Goal: Book appointment/travel/reservation

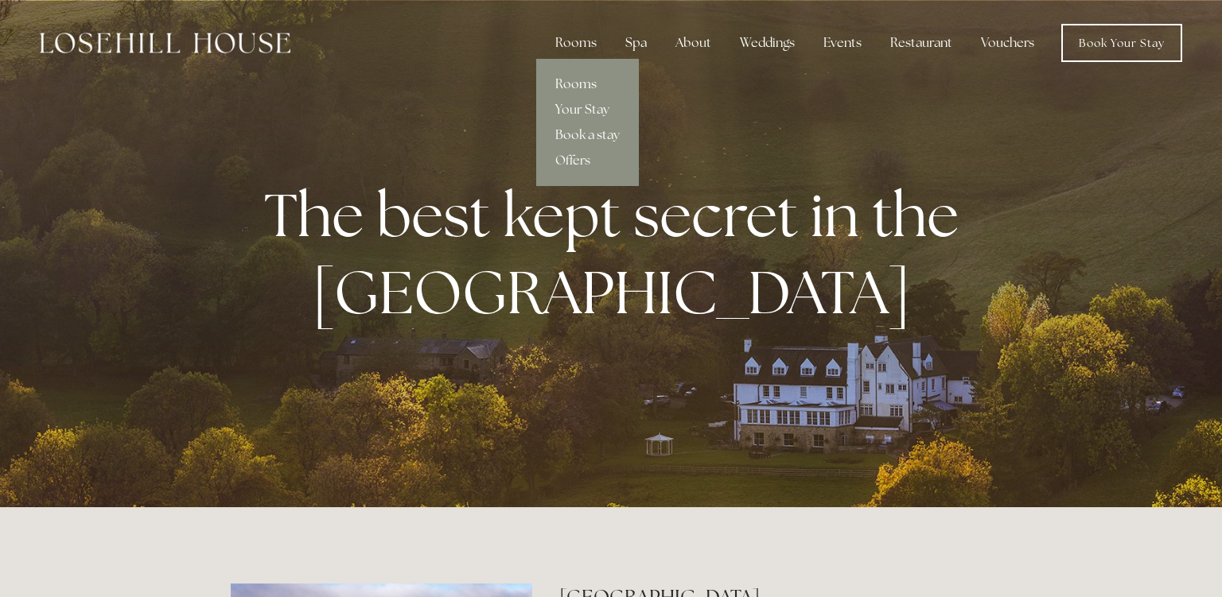
click at [580, 80] on link "Rooms" at bounding box center [587, 84] width 103 height 25
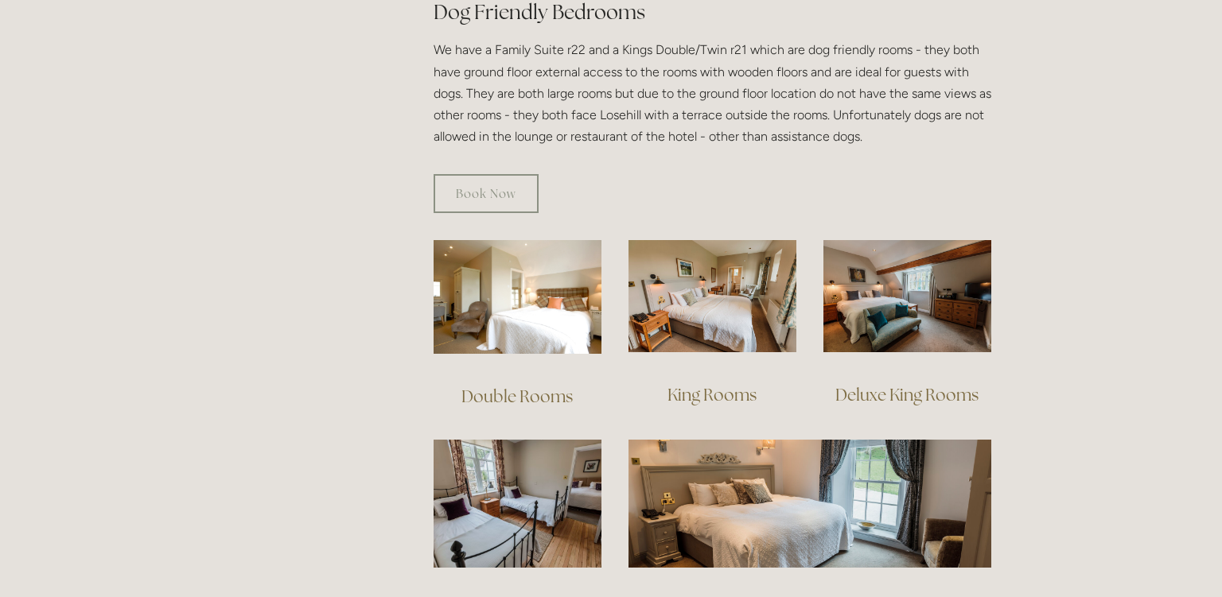
scroll to position [933, 0]
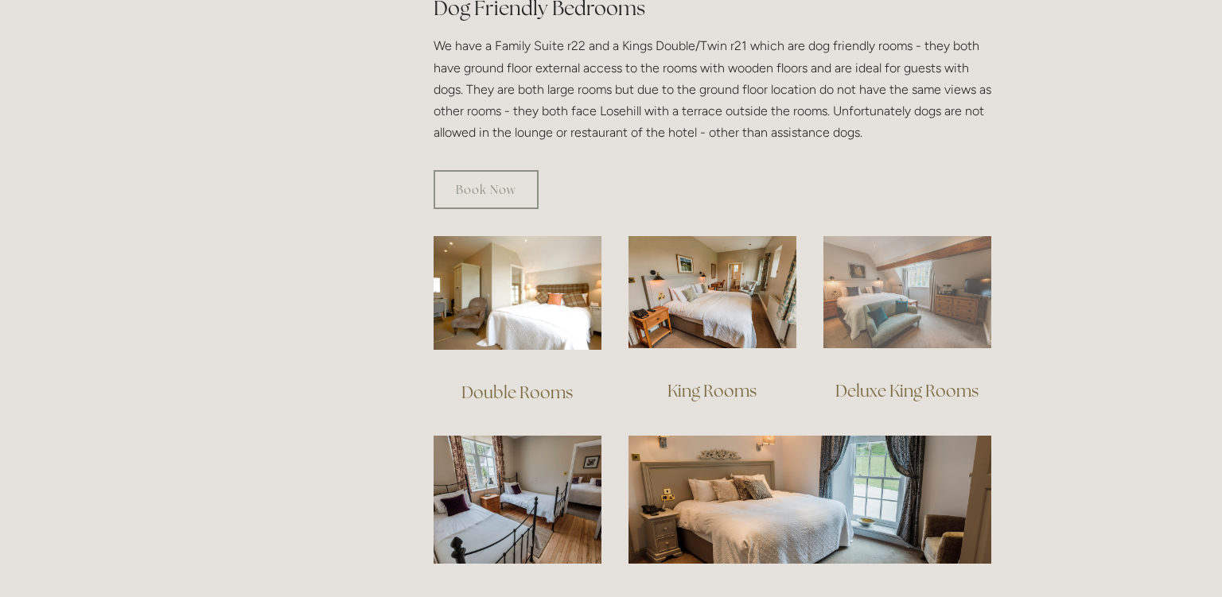
click at [887, 271] on img at bounding box center [907, 292] width 168 height 112
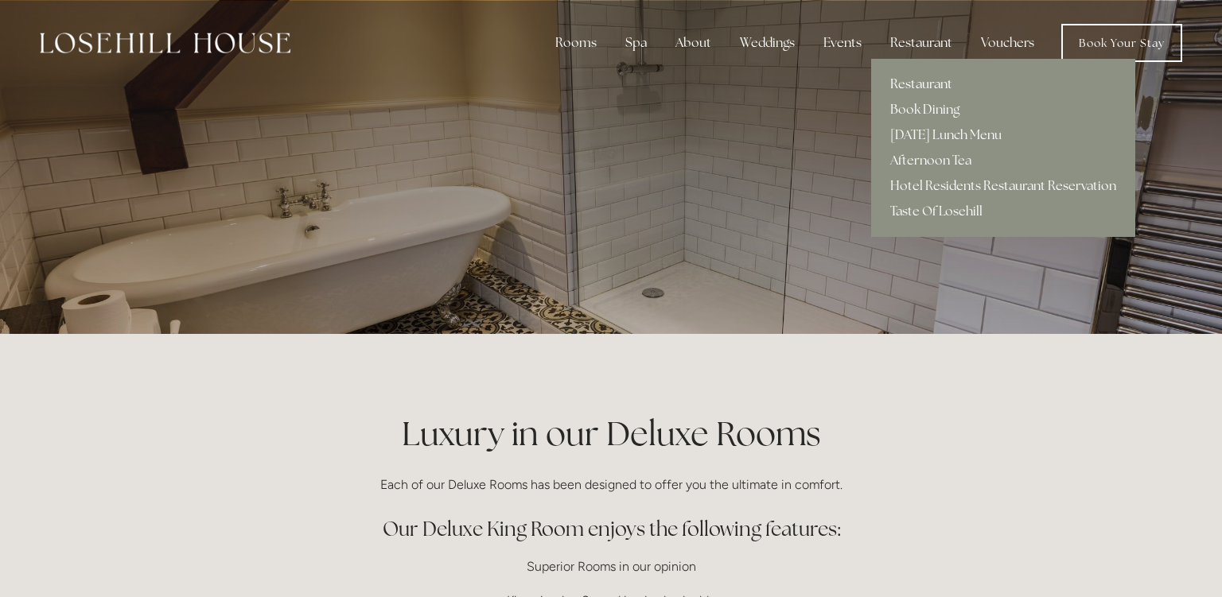
click at [924, 81] on link "Restaurant" at bounding box center [1003, 84] width 264 height 25
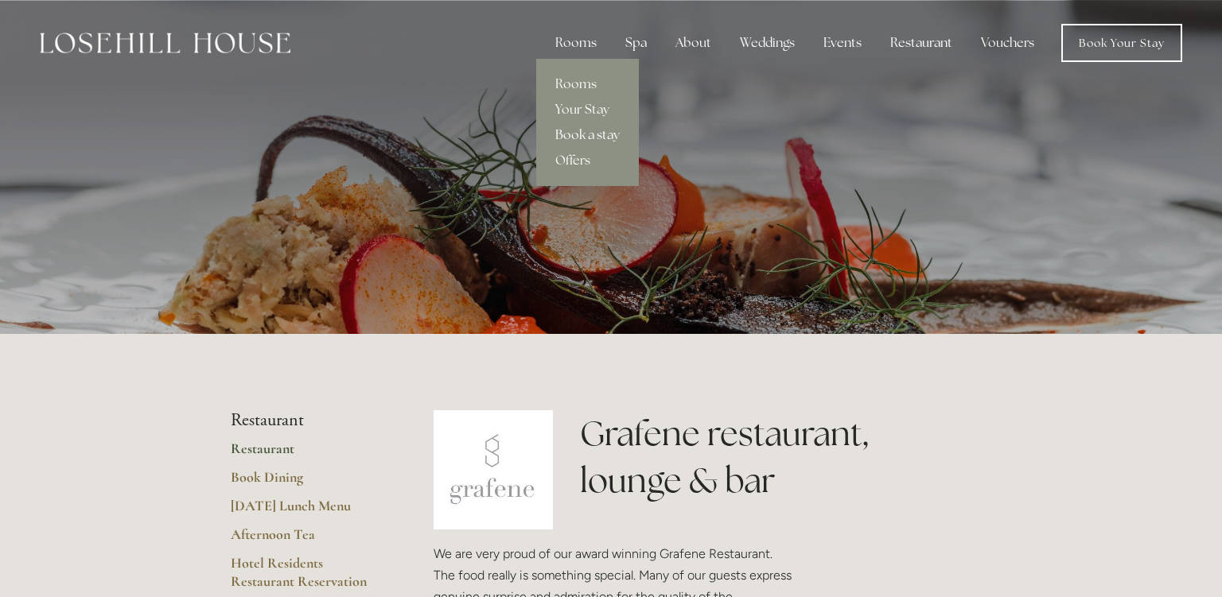
click at [607, 134] on link "Book a stay" at bounding box center [587, 135] width 103 height 25
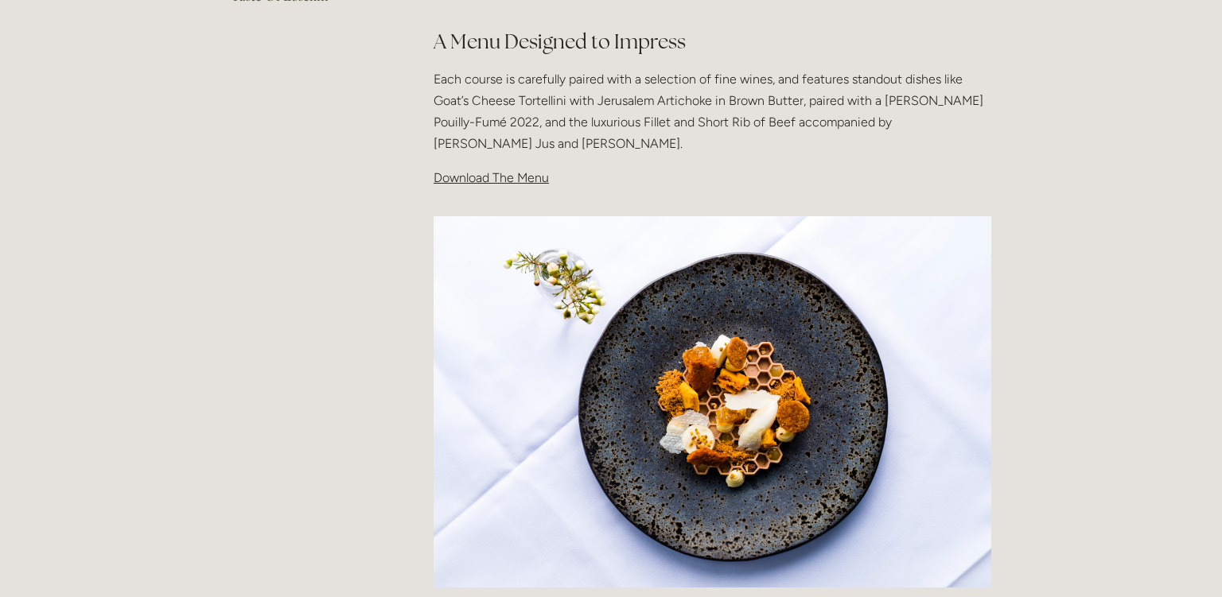
scroll to position [544, 0]
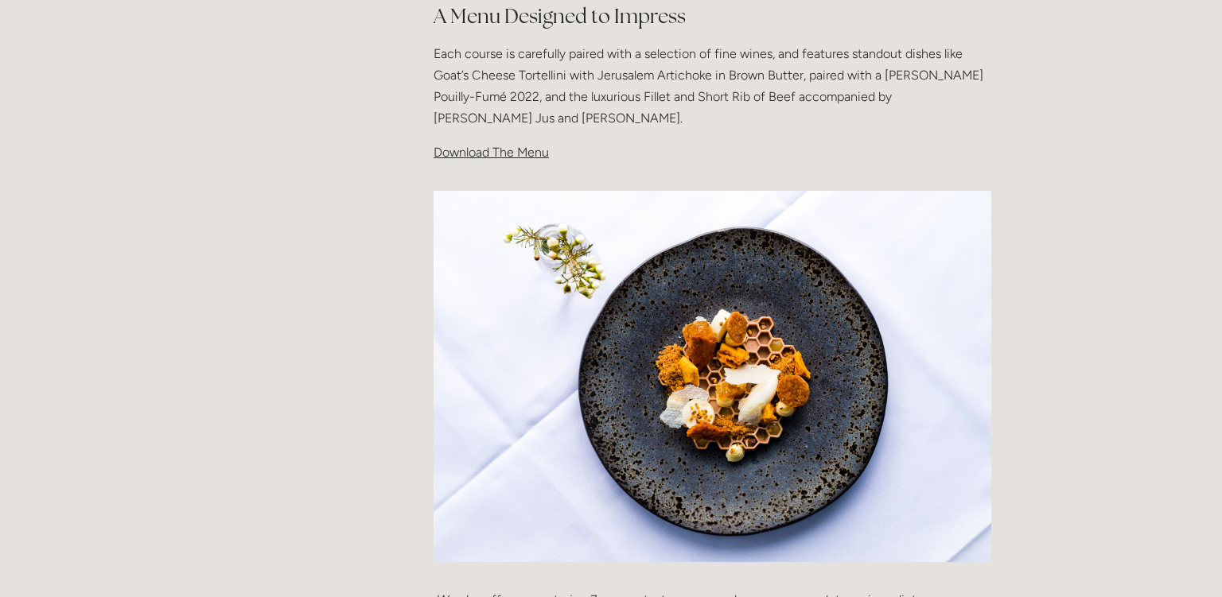
click at [457, 150] on span "Download The Menu" at bounding box center [491, 152] width 115 height 15
click at [467, 157] on span "Download The Menu" at bounding box center [491, 152] width 115 height 15
click at [500, 158] on span "Download The Menu" at bounding box center [491, 152] width 115 height 15
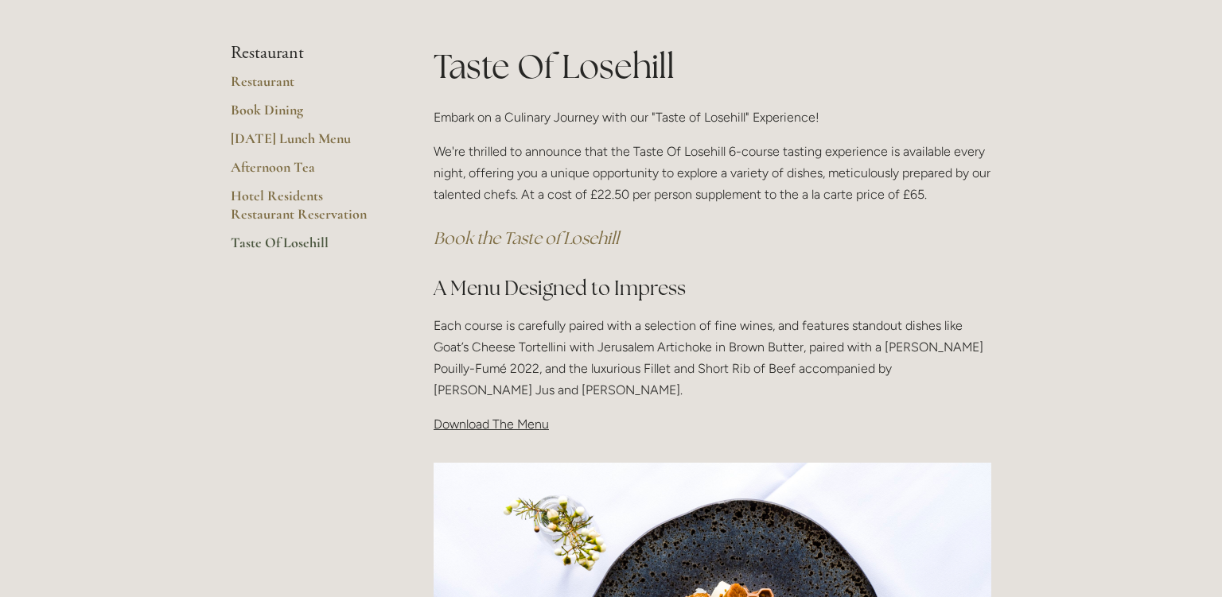
scroll to position [247, 0]
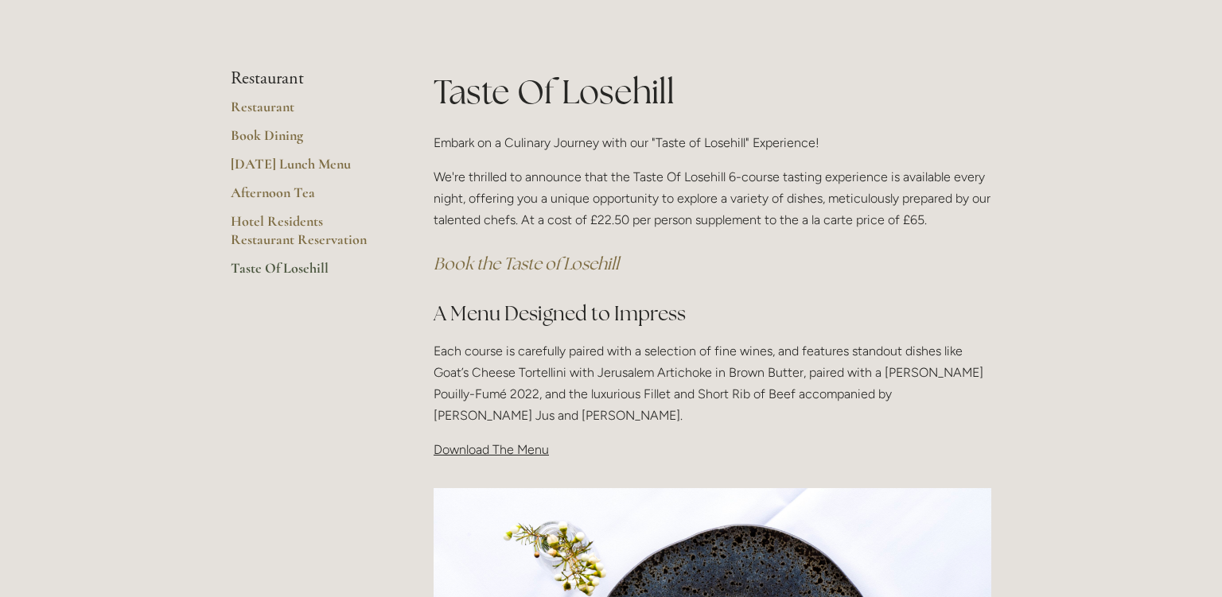
click at [347, 438] on main "Restaurant Restaurant Book Dining Sunday Lunch Menu Afternoon Tea Hotel Residen…" at bounding box center [610, 564] width 811 height 1145
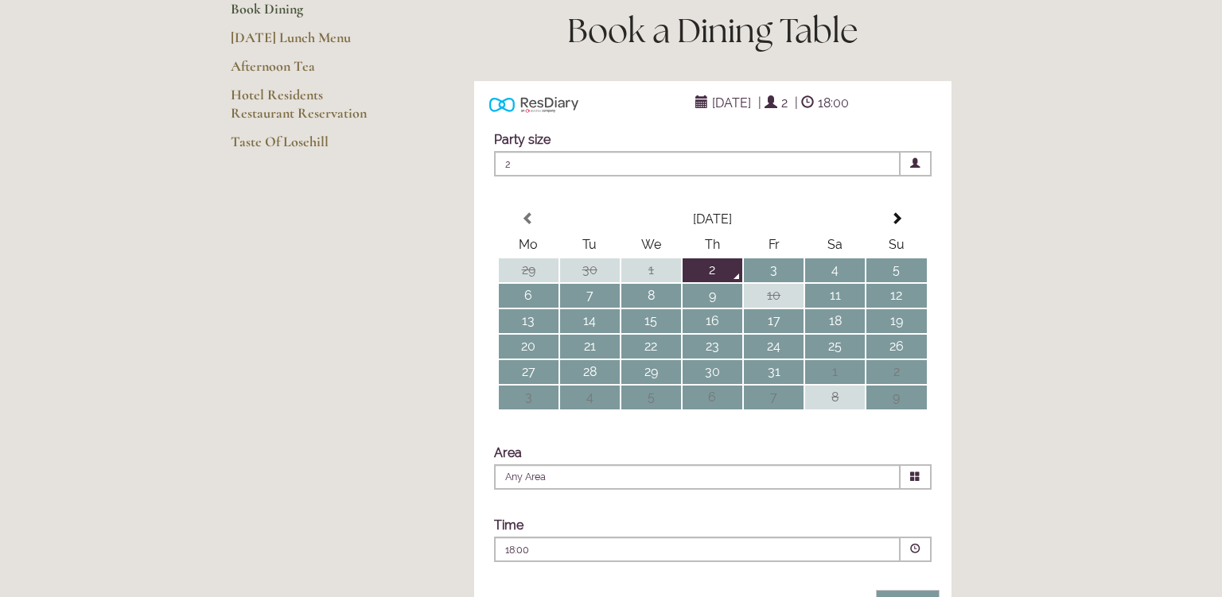
scroll to position [277, 0]
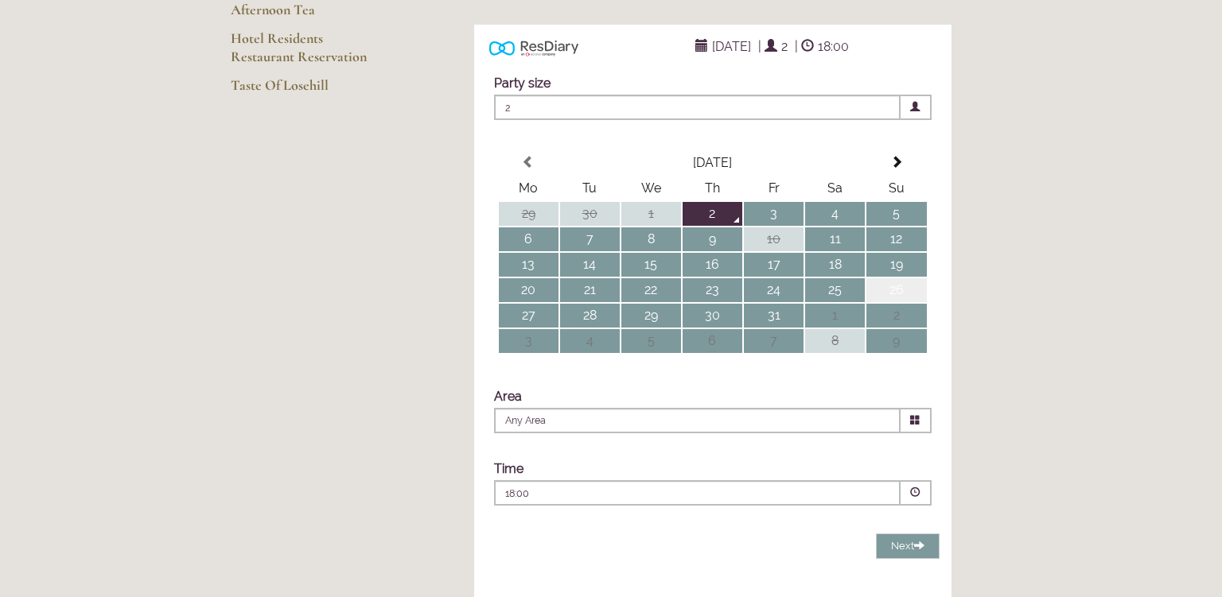
click at [894, 302] on td "26" at bounding box center [896, 290] width 60 height 24
click at [908, 434] on span at bounding box center [916, 420] width 31 height 25
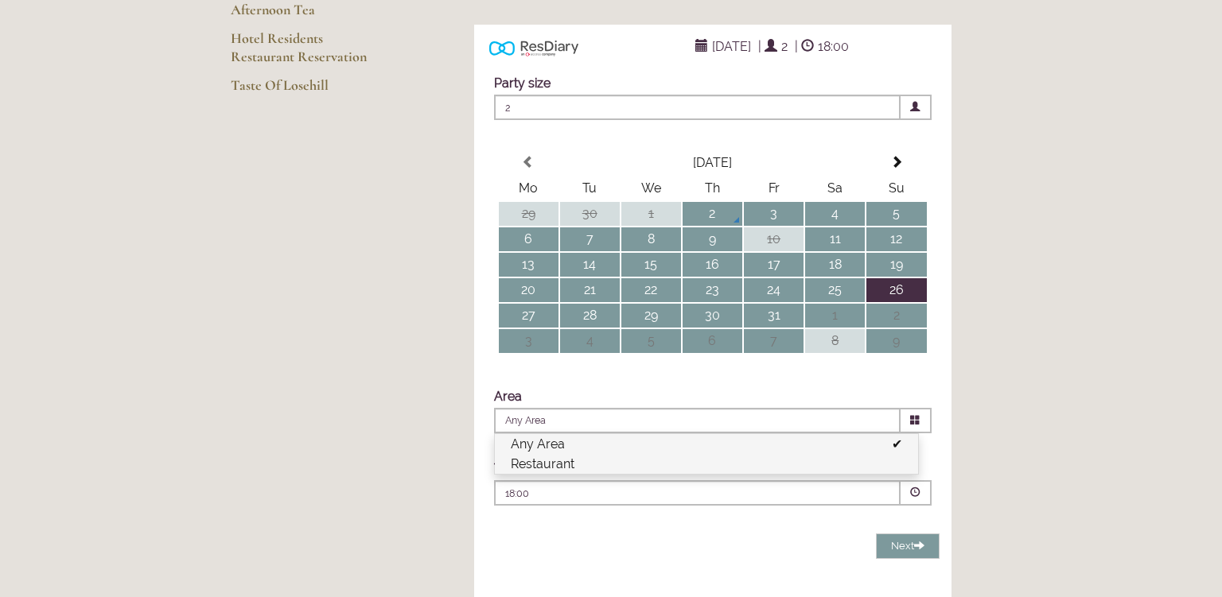
click at [746, 474] on li "Restaurant" at bounding box center [706, 464] width 423 height 20
type input "Restaurant"
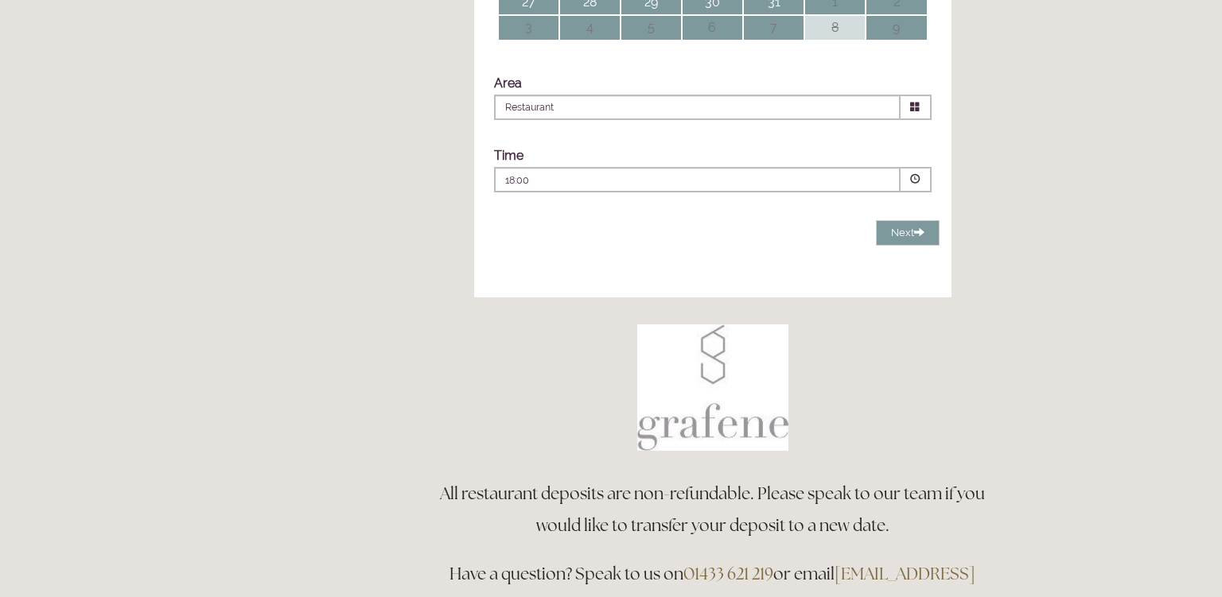
scroll to position [602, 0]
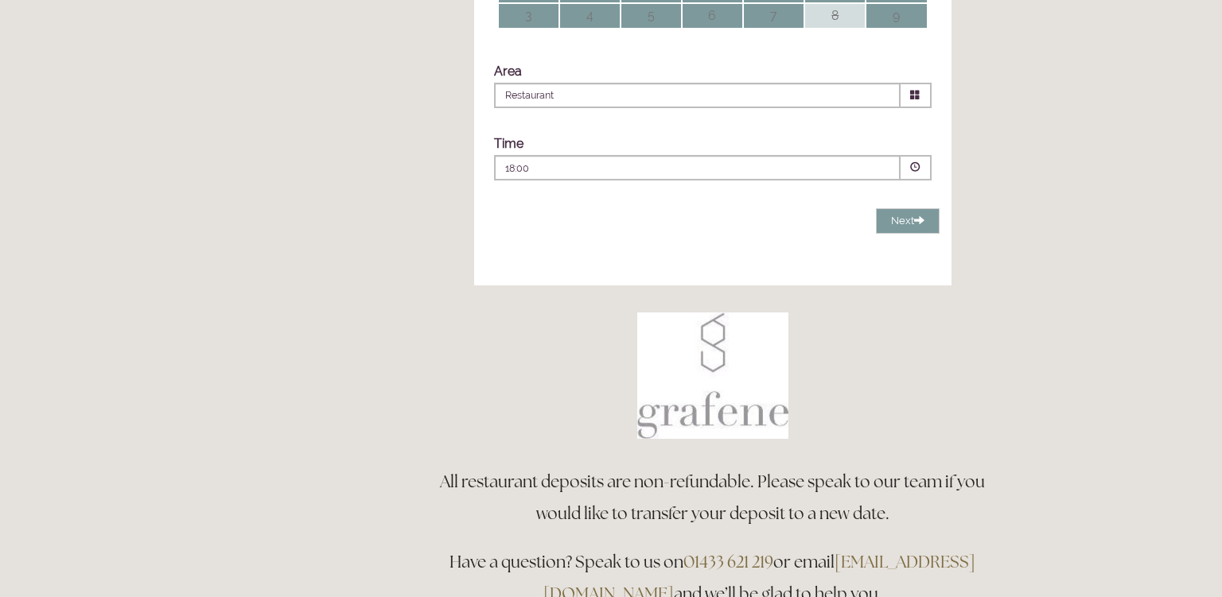
click at [847, 183] on div "18:00 Combined Shape Join Standby List" at bounding box center [697, 171] width 384 height 21
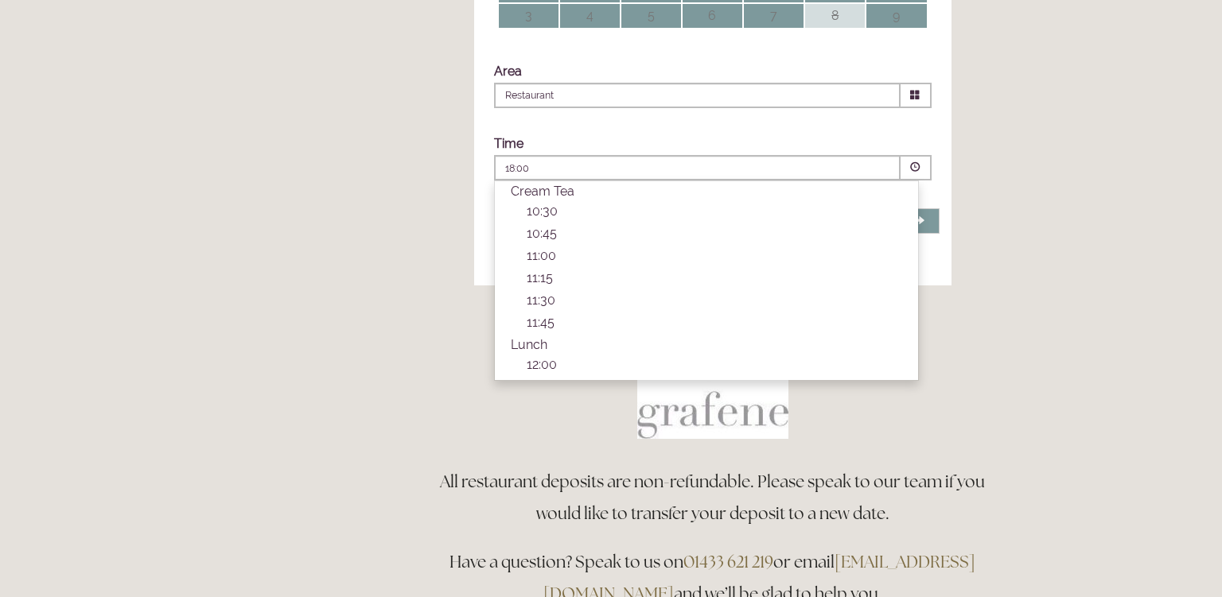
click at [915, 173] on span at bounding box center [915, 167] width 10 height 10
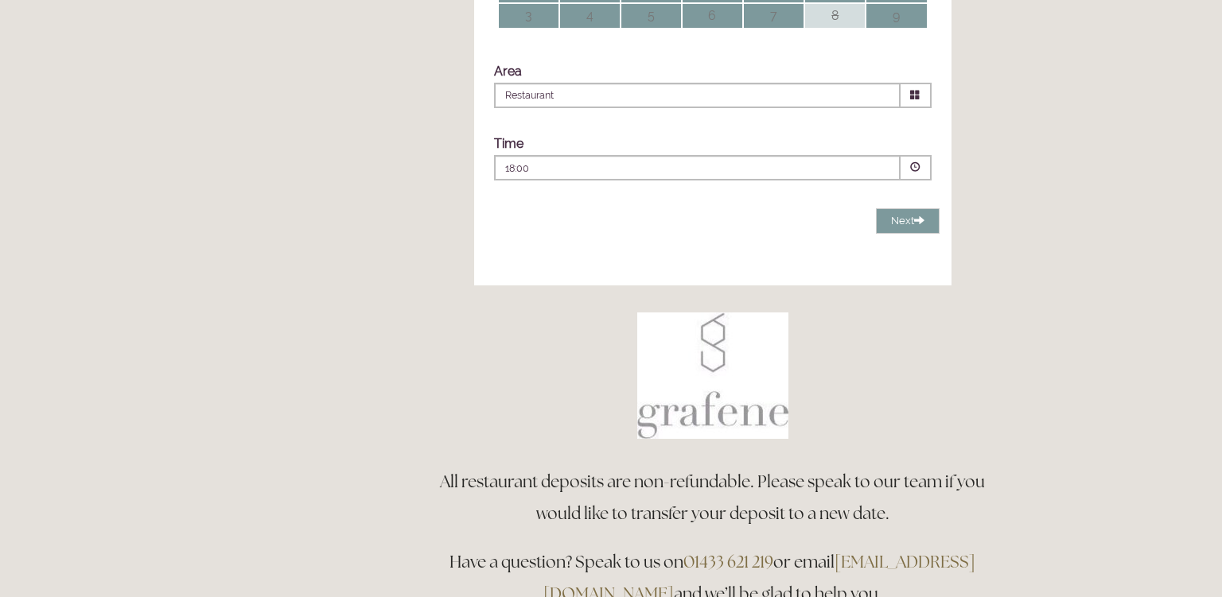
click at [915, 173] on span at bounding box center [915, 167] width 10 height 10
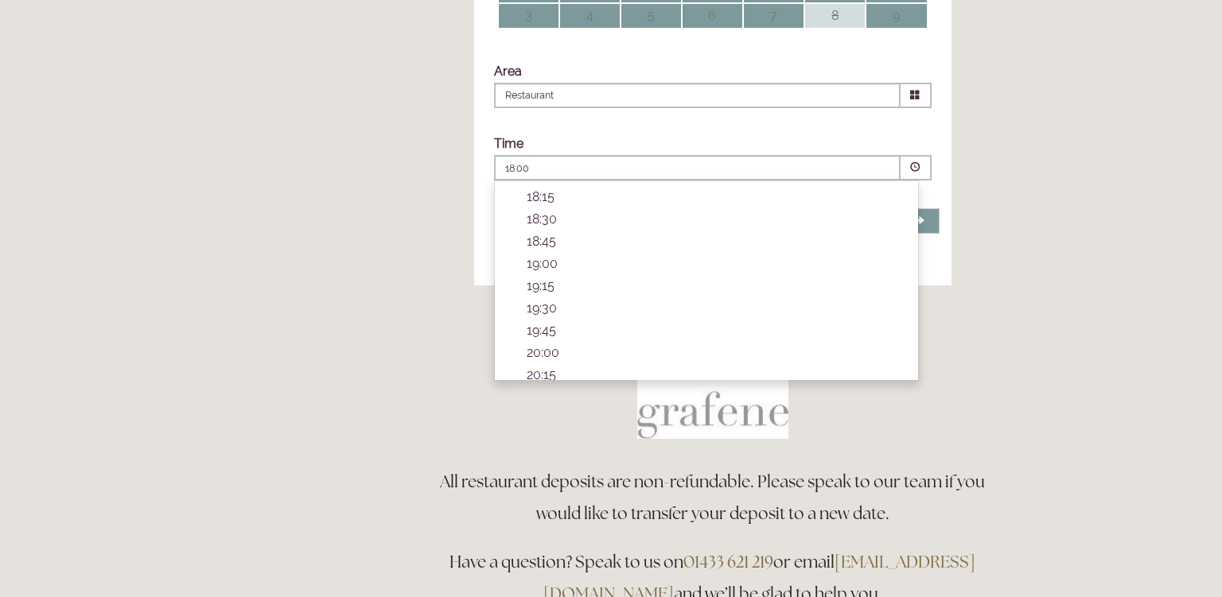
scroll to position [579, 0]
click at [574, 331] on p "20:00" at bounding box center [714, 323] width 375 height 15
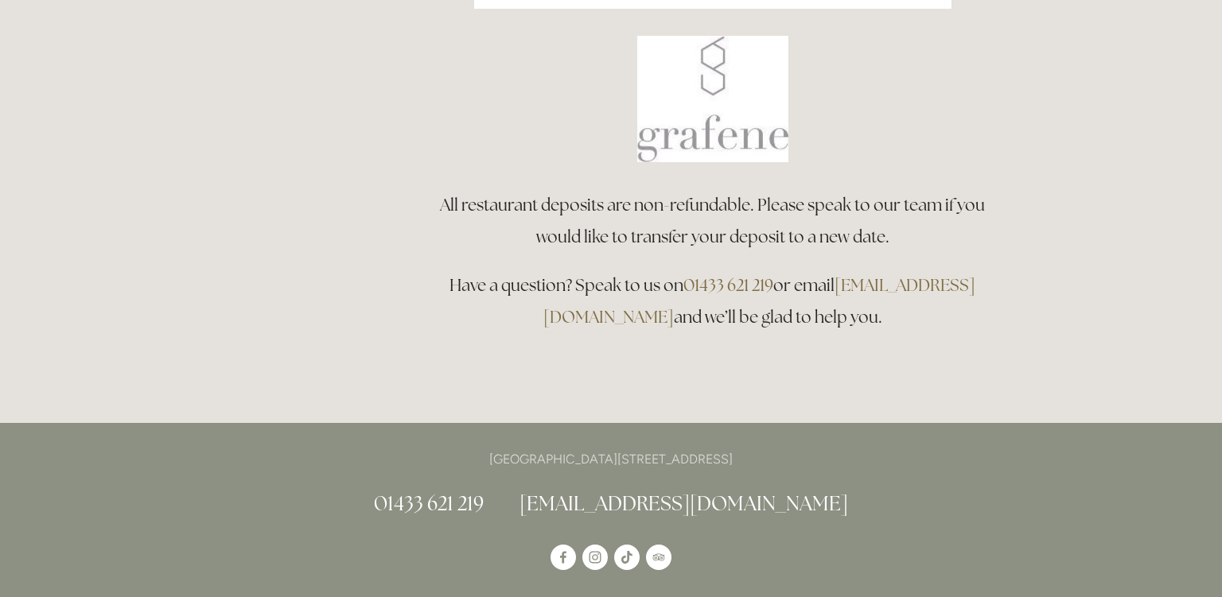
scroll to position [0, 0]
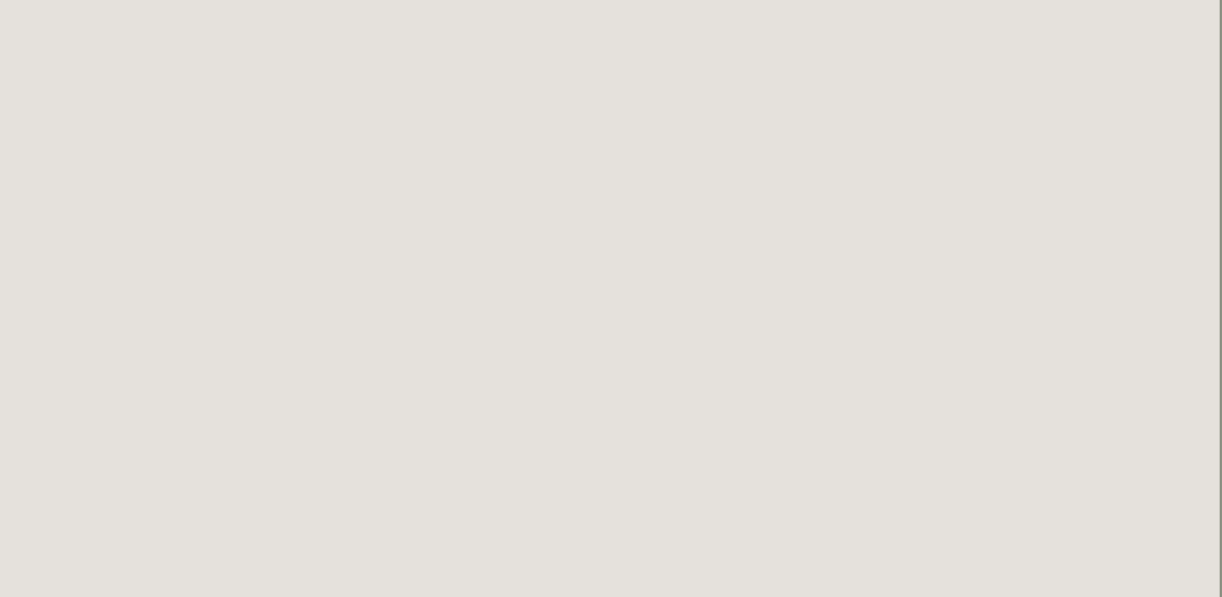
scroll to position [2052, 2]
